Goal: Task Accomplishment & Management: Manage account settings

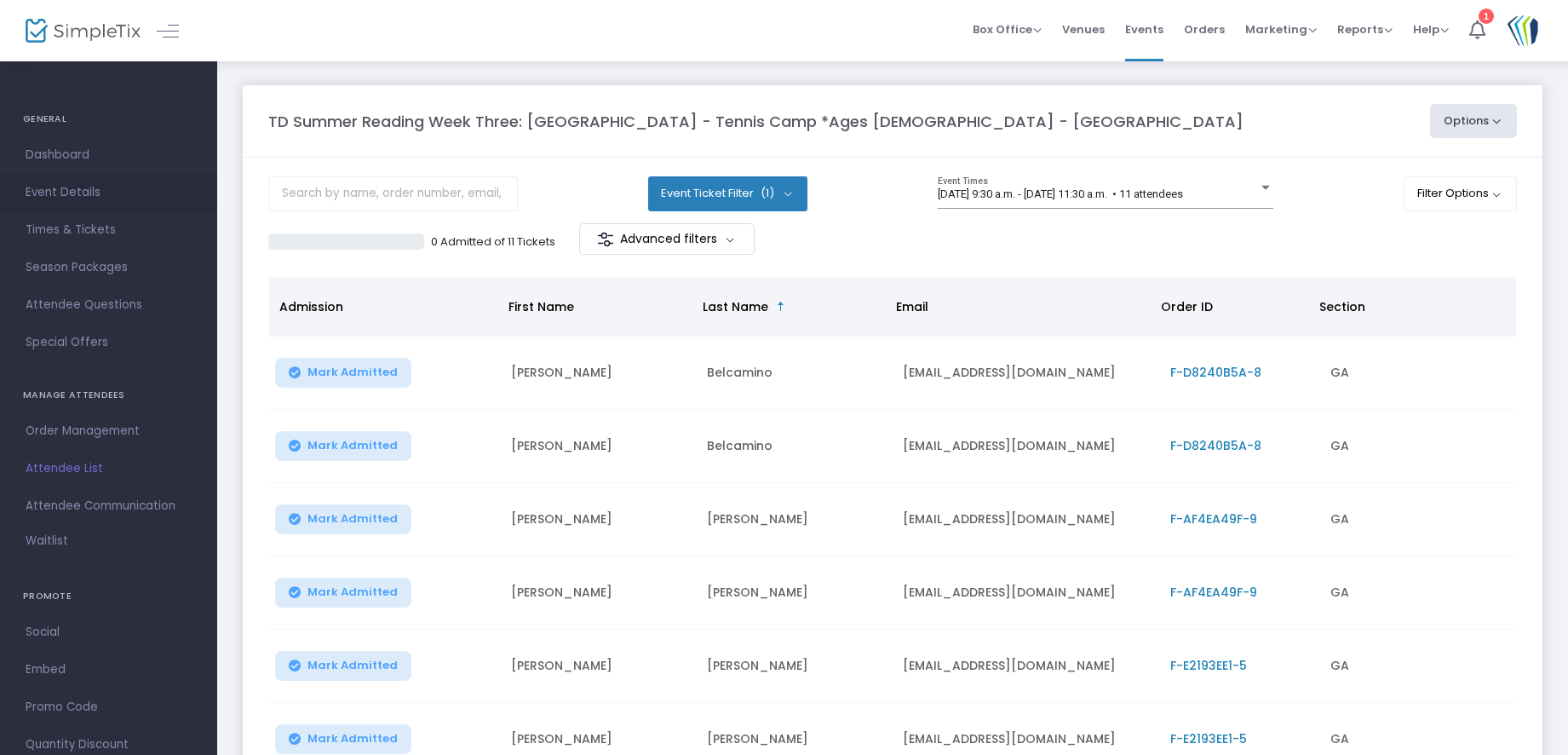
click at [60, 192] on span "Event Details" at bounding box center [108, 192] width 166 height 23
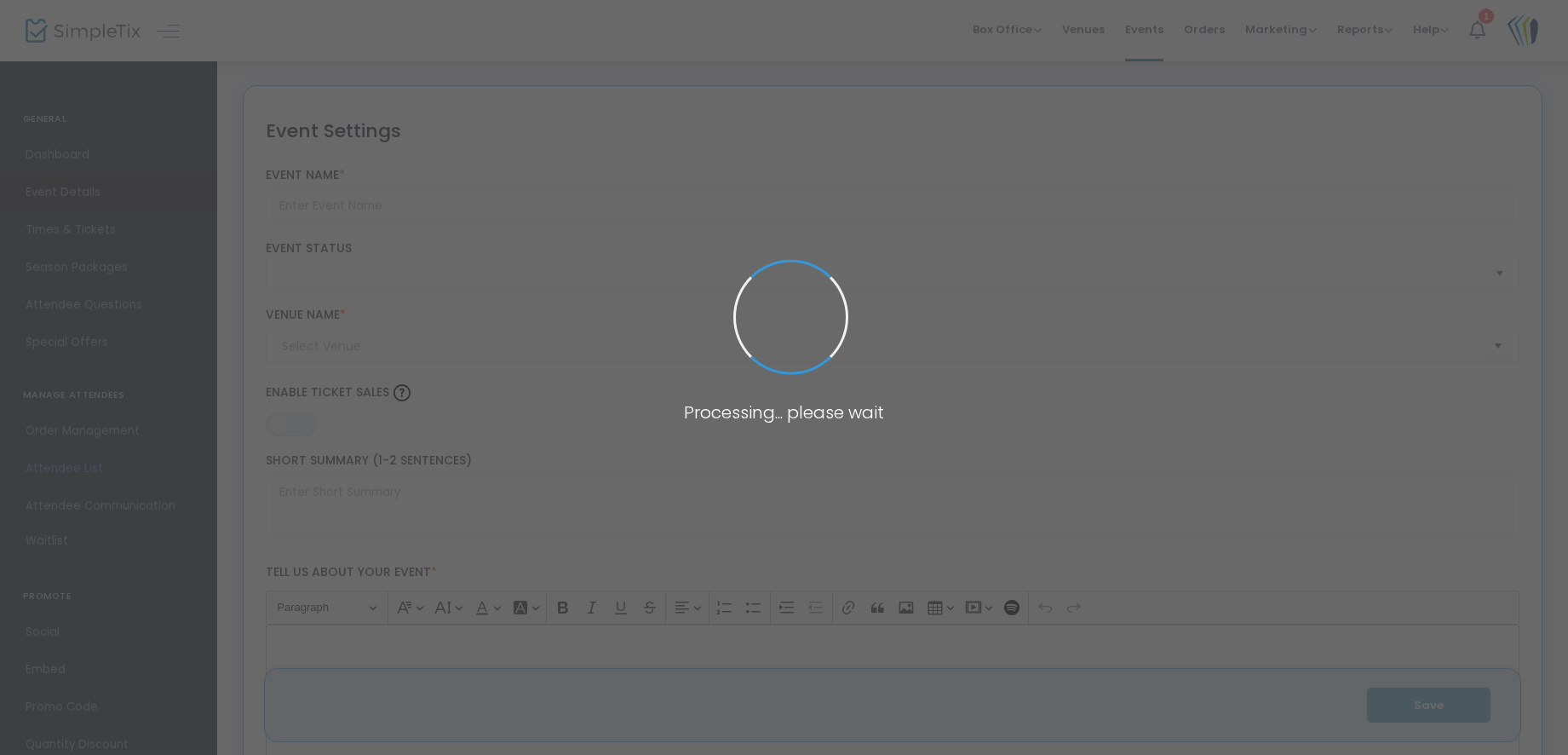
type input "TD Summer Reading Week Three: [GEOGRAPHIC_DATA] - Tennis Camp *Ages [DEMOGRAPHI…"
type textarea "Get your racquet ready and prepare for tennis camp.This is a perfect morning fo…"
type input "Register Now"
type input "Stevensville Branch"
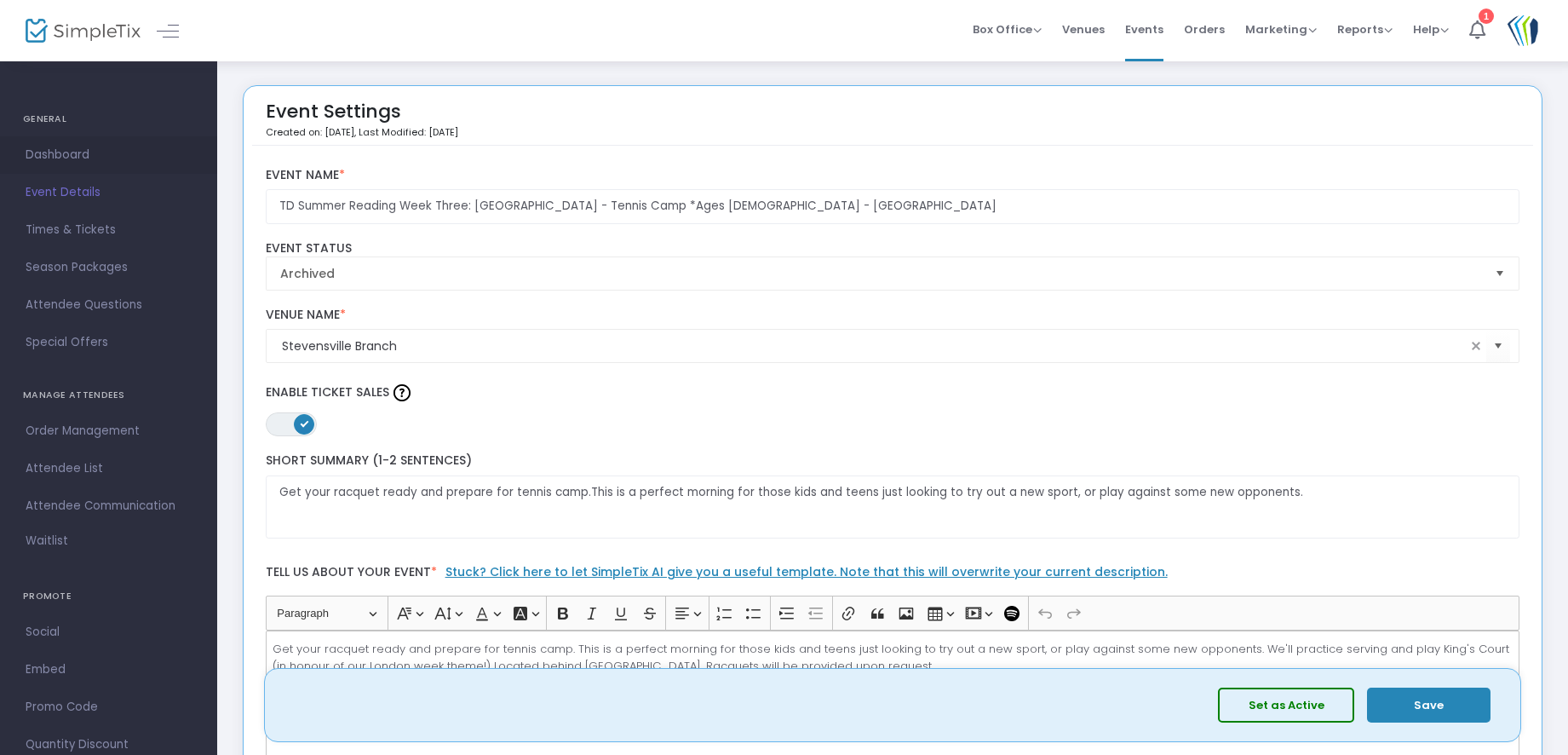
click at [69, 150] on span "Dashboard" at bounding box center [108, 155] width 166 height 23
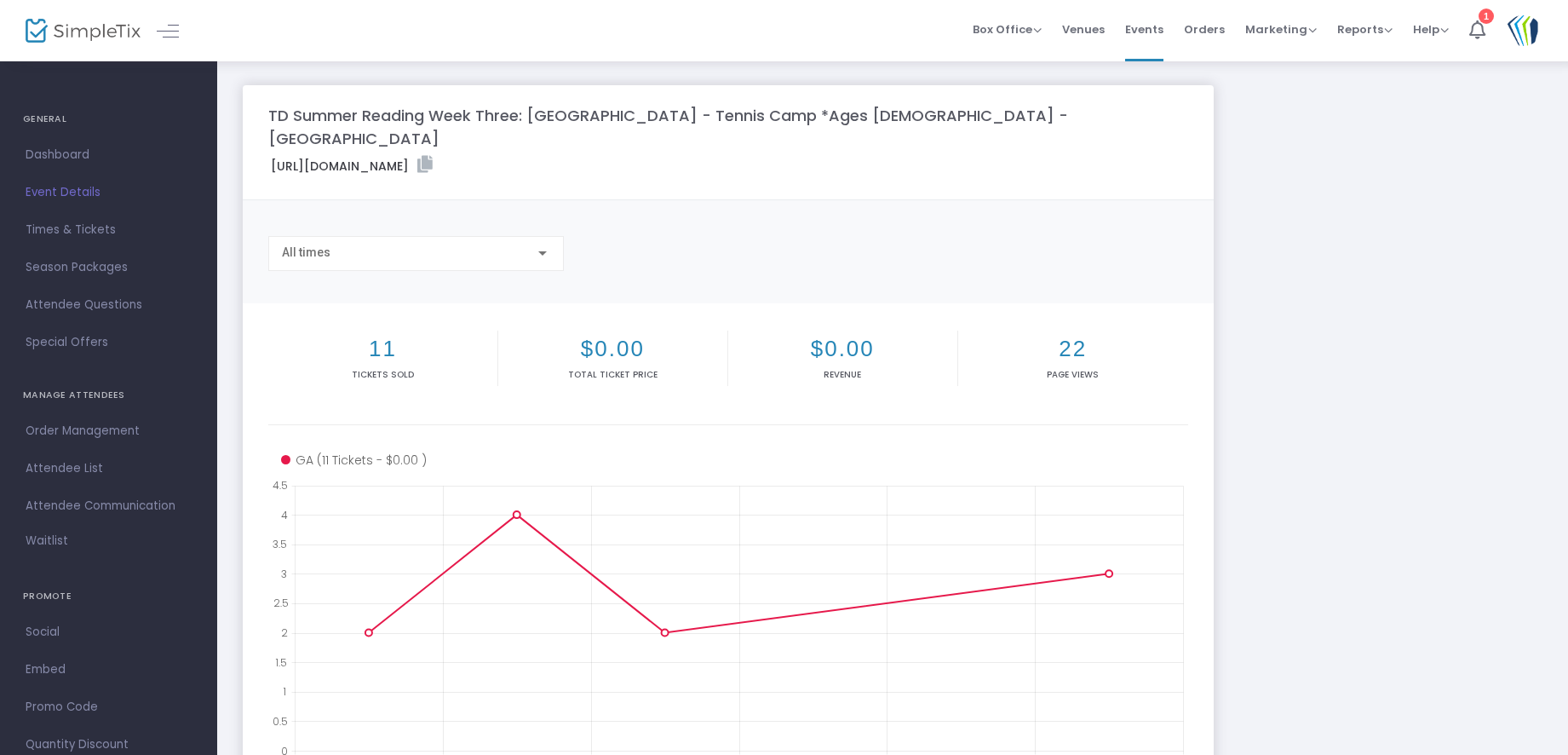
click at [99, 41] on img at bounding box center [83, 31] width 115 height 24
